Goal: Task Accomplishment & Management: Use online tool/utility

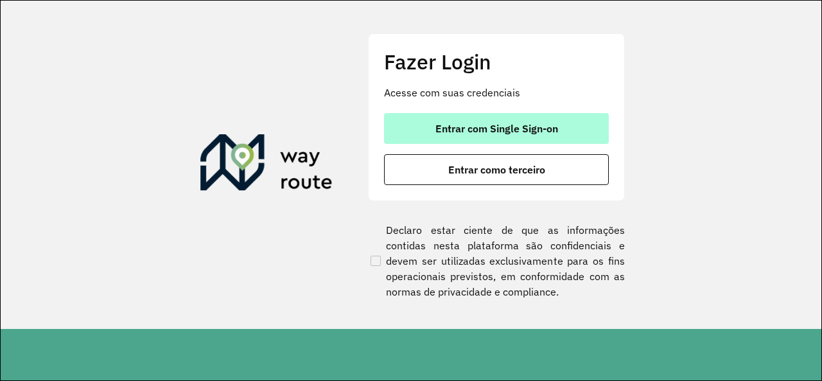
click at [505, 141] on button "Entrar com Single Sign-on" at bounding box center [496, 128] width 225 height 31
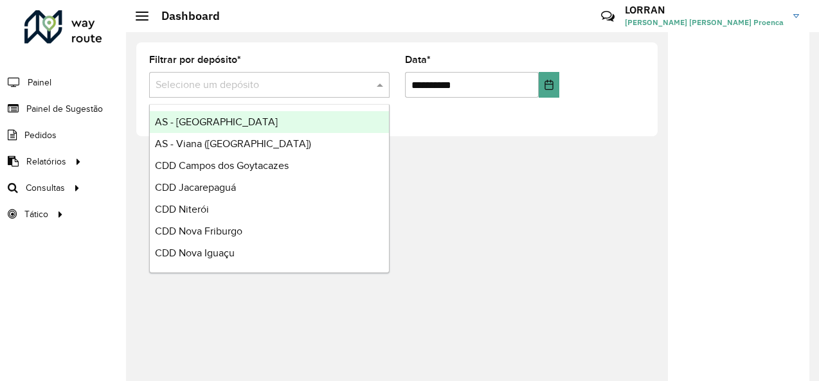
click at [227, 79] on input "text" at bounding box center [256, 85] width 202 height 15
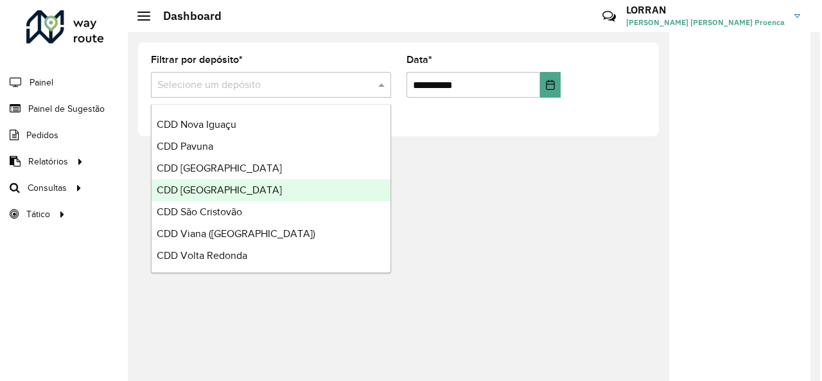
scroll to position [64, 0]
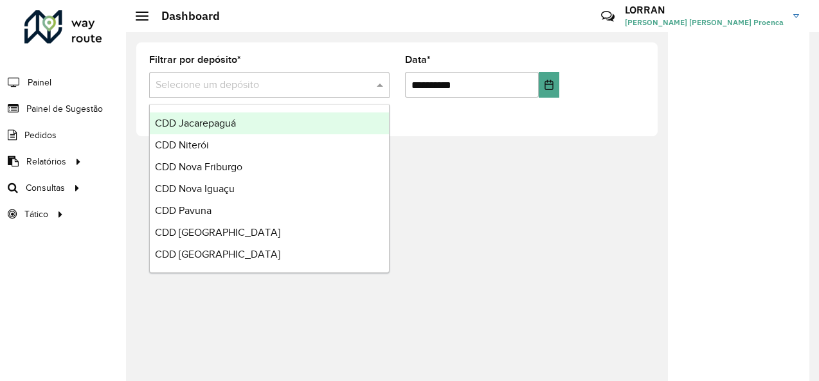
click at [235, 123] on span "CDD Jacarepaguá" at bounding box center [195, 123] width 81 height 11
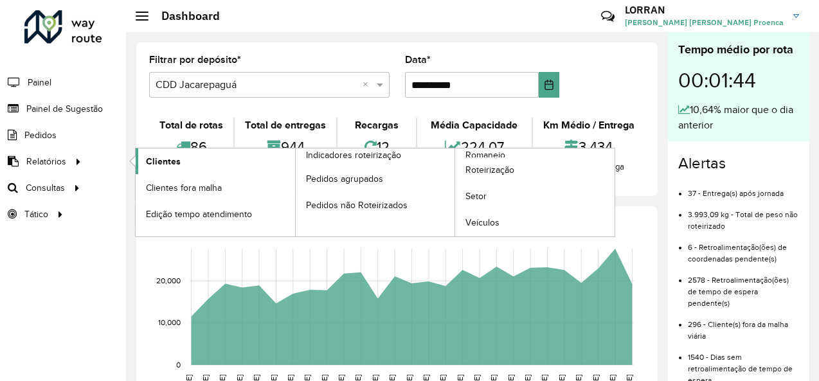
click at [164, 163] on span "Clientes" at bounding box center [163, 161] width 35 height 13
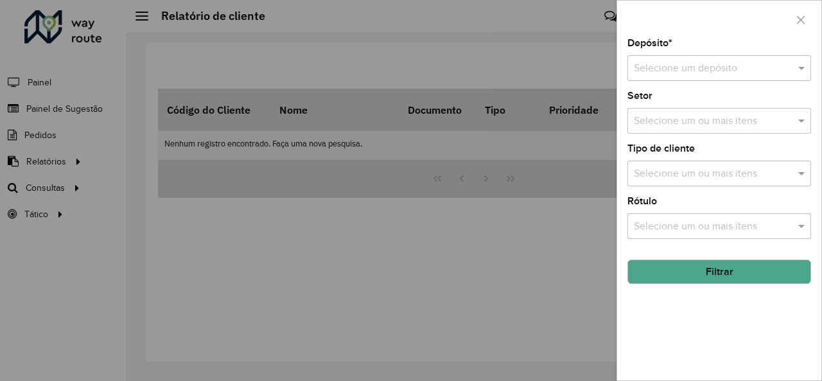
click at [700, 75] on input "text" at bounding box center [706, 68] width 145 height 15
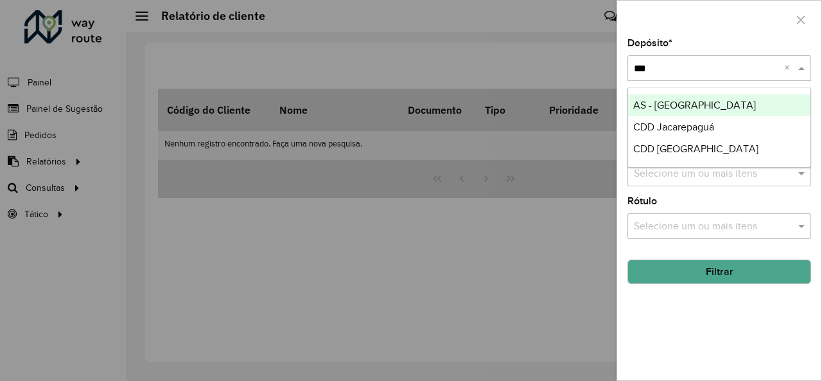
type input "****"
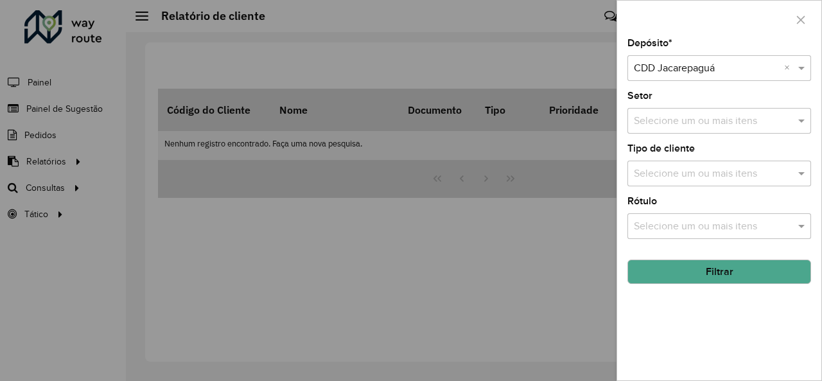
click at [725, 269] on button "Filtrar" at bounding box center [720, 272] width 184 height 24
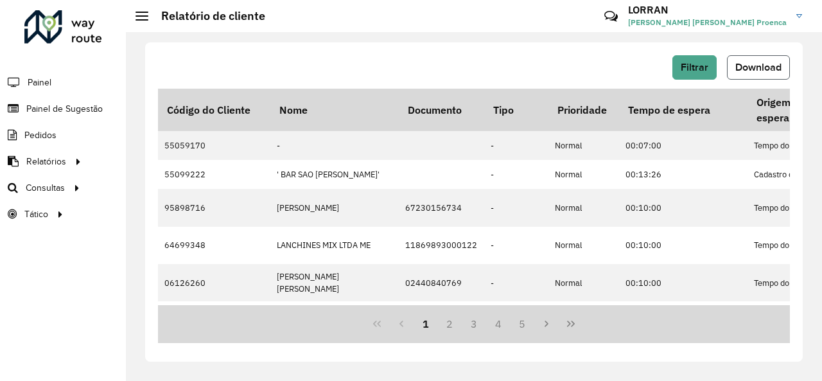
click at [750, 67] on span "Download" at bounding box center [759, 67] width 46 height 11
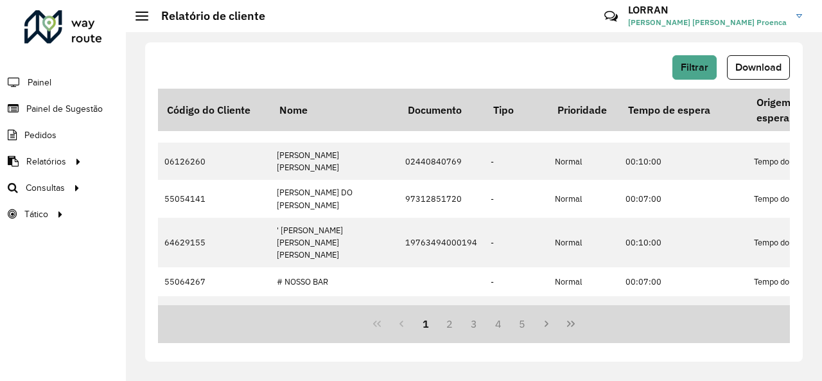
scroll to position [257, 0]
